Goal: Information Seeking & Learning: Find specific fact

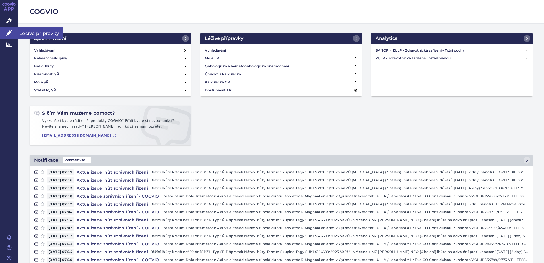
click at [33, 33] on span "Léčivé přípravky" at bounding box center [40, 33] width 45 height 12
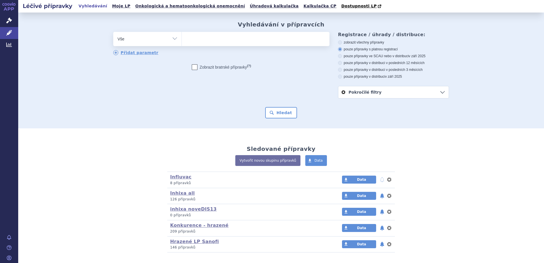
click at [151, 40] on select "Vše Přípravek/SUKL kód MAH VPOIS ATC/Aktivní látka Léková forma Síla" at bounding box center [147, 38] width 68 height 13
click at [189, 42] on ul at bounding box center [256, 38] width 148 height 12
click at [182, 42] on select at bounding box center [181, 39] width 0 height 14
type input "ap"
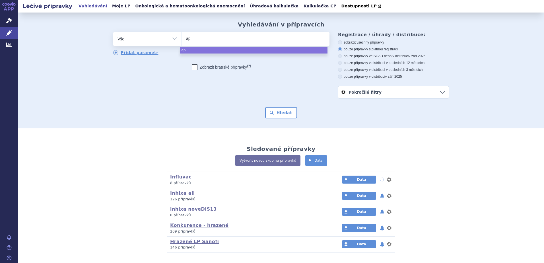
type input "api"
type input "apid"
type input "apidra"
select select "apidra"
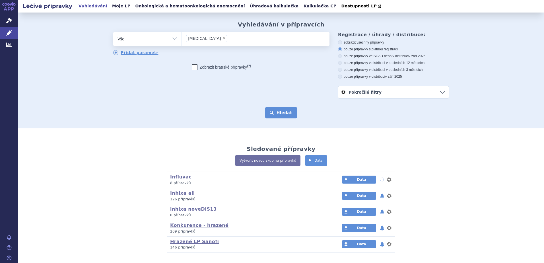
click at [274, 115] on button "Hledat" at bounding box center [281, 112] width 32 height 11
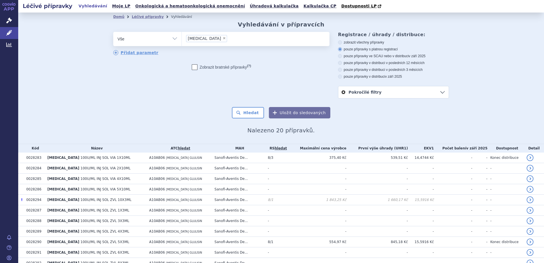
click at [159, 41] on select "Vše Přípravek/SUKL kód MAH VPOIS ATC/Aktivní látka Léková forma Síla" at bounding box center [147, 38] width 68 height 13
select select "filter-reference-group"
click at [113, 32] on select "Vše Přípravek/SUKL kód MAH VPOIS ATC/Aktivní látka Léková forma Síla" at bounding box center [147, 38] width 68 height 13
click at [192, 41] on ul at bounding box center [256, 38] width 148 height 12
click at [182, 41] on select at bounding box center [181, 39] width 0 height 14
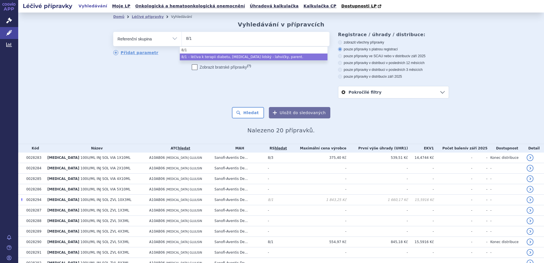
type input "8/1"
select select "c2ab76c6-c3d0-4635-8d42-0d00870facb0"
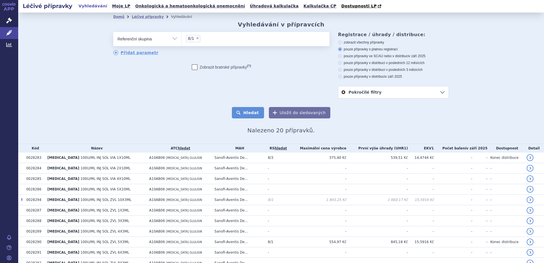
click at [244, 113] on button "Hledat" at bounding box center [248, 112] width 32 height 11
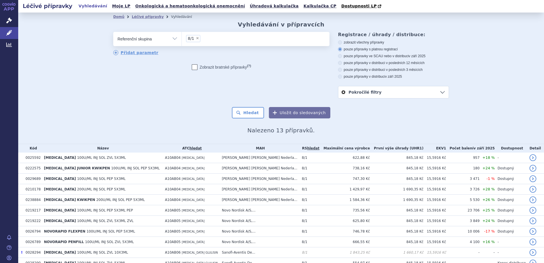
click at [371, 62] on label "pouze přípravky v distribuci v posledních 12 měsících" at bounding box center [393, 63] width 111 height 5
click at [342, 62] on input "pouze přípravky v distribuci v posledních 12 měsících" at bounding box center [340, 64] width 4 height 4
radio input "true"
click at [244, 111] on button "Hledat" at bounding box center [248, 112] width 32 height 11
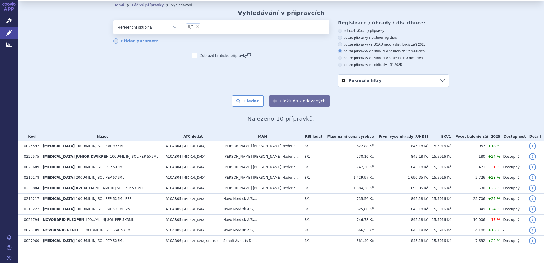
scroll to position [18, 0]
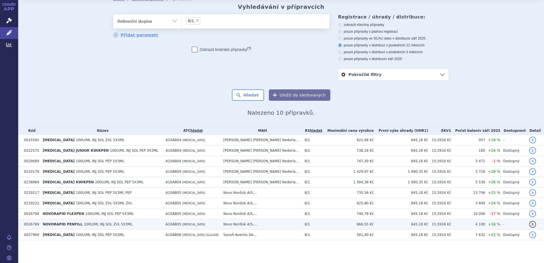
click at [84, 222] on span "100U/ML INJ SOL ZVL 5X3ML" at bounding box center [108, 224] width 49 height 4
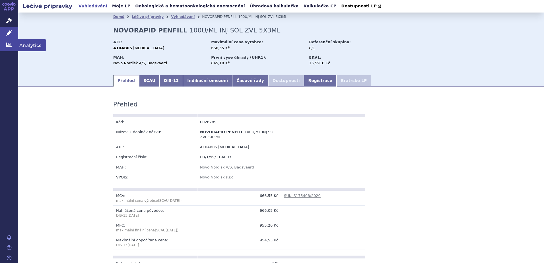
click at [10, 41] on link "Analytics" at bounding box center [9, 45] width 18 height 12
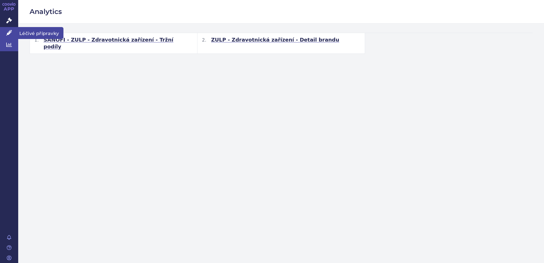
click at [26, 33] on span "Léčivé přípravky" at bounding box center [40, 33] width 45 height 12
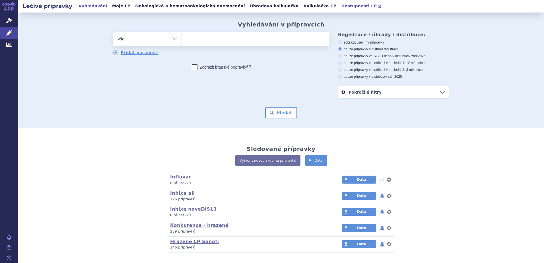
click at [341, 5] on span "Dostupnosti LP" at bounding box center [359, 6] width 36 height 5
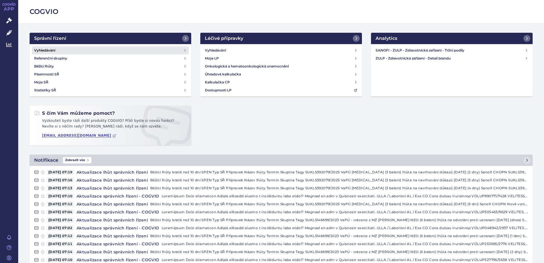
drag, startPoint x: 0, startPoint y: 0, endPoint x: 68, endPoint y: 48, distance: 83.2
click at [68, 49] on link "Vyhledávání" at bounding box center [110, 50] width 157 height 8
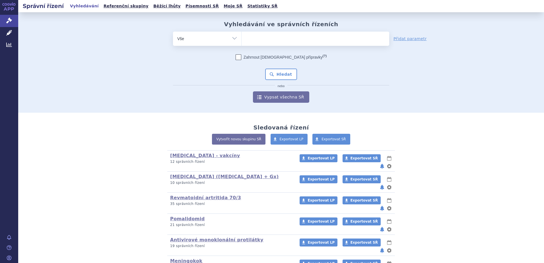
click at [195, 38] on select "Vše Spisová značka Typ SŘ Přípravek/SUKL kód Účastník/Držitel" at bounding box center [207, 38] width 68 height 13
select select "filter-reference-group"
click at [173, 32] on select "Vše Spisová značka Typ SŘ Přípravek/SUKL kód Účastník/Držitel" at bounding box center [207, 38] width 68 height 13
click at [276, 40] on ul at bounding box center [315, 38] width 148 height 12
click at [241, 40] on select at bounding box center [241, 38] width 0 height 14
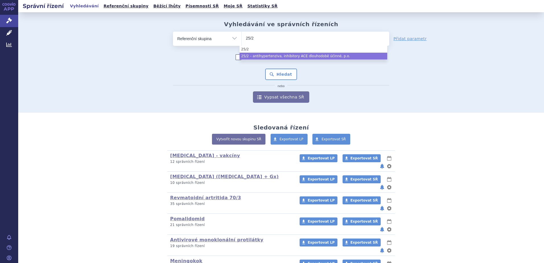
type input "25/2"
select select "04b2f822-7018-4245-9dac-66437f5df83b"
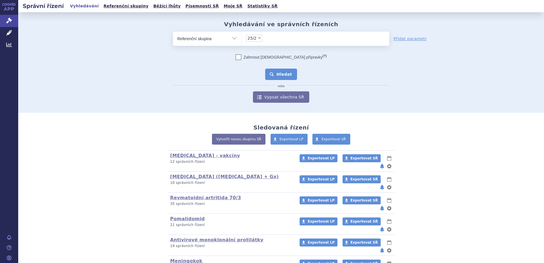
click at [287, 77] on button "Hledat" at bounding box center [281, 74] width 32 height 11
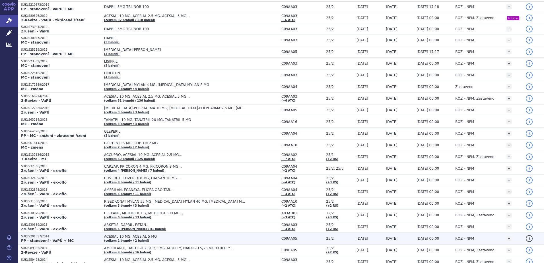
scroll to position [398, 0]
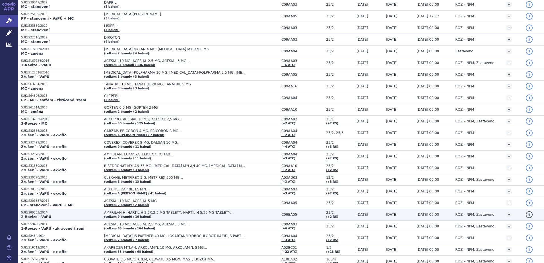
click at [175, 214] on span "AMPRILAN H, HARTIL-H 2,5/12,5 MG TABLETY, HARTIL-H 5/25 MG TABLETY…" at bounding box center [175, 212] width 142 height 4
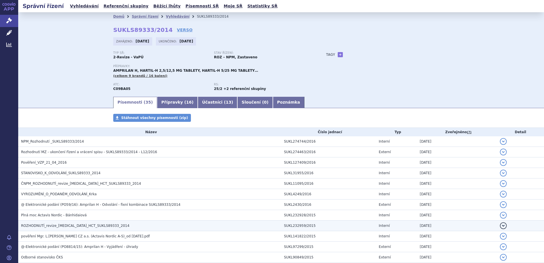
click at [53, 226] on span "ROZHODNUTÍ_revize_[MEDICAL_DATA]_HCT_SUKLS89333_2014" at bounding box center [75, 226] width 108 height 4
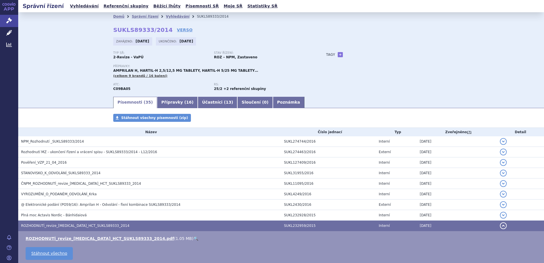
click at [193, 237] on link "🔍" at bounding box center [195, 238] width 5 height 5
